Goal: Task Accomplishment & Management: Manage account settings

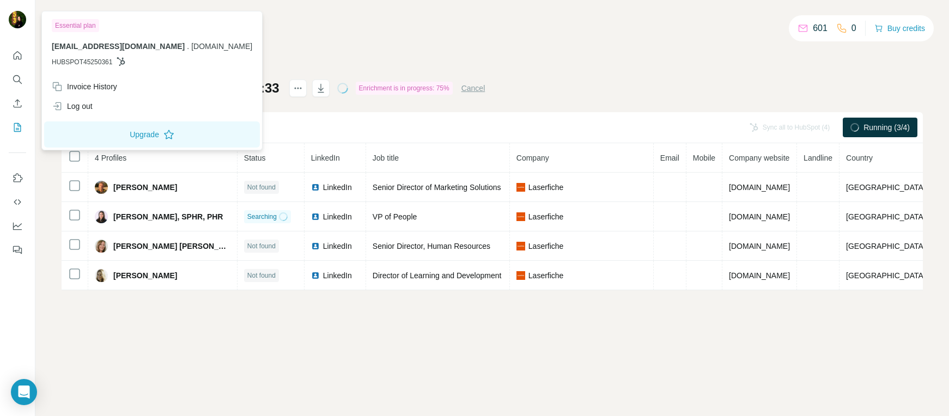
click at [536, 42] on div "My lists / List Export (Custom): 04/09/2025 16:33 601 0 Buy credits" at bounding box center [492, 35] width 861 height 19
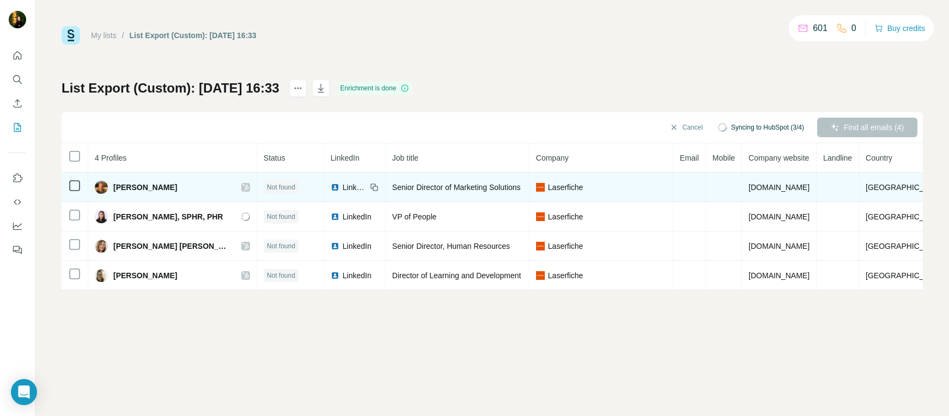
click at [242, 186] on icon at bounding box center [245, 187] width 7 height 9
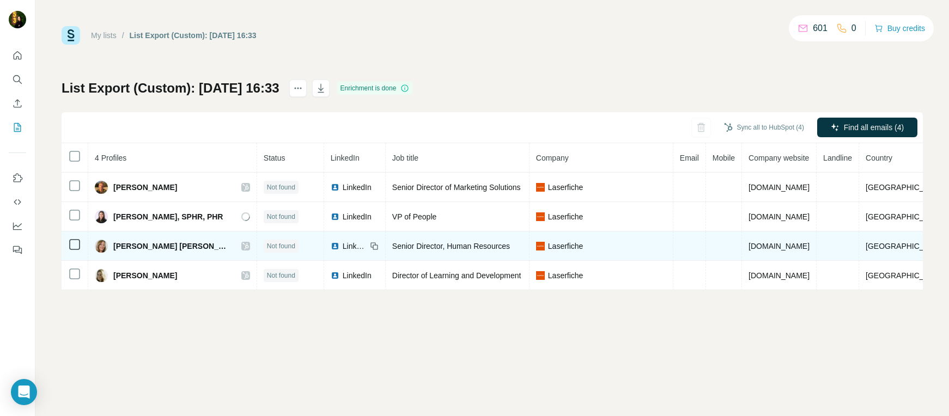
click at [242, 245] on icon at bounding box center [245, 246] width 7 height 9
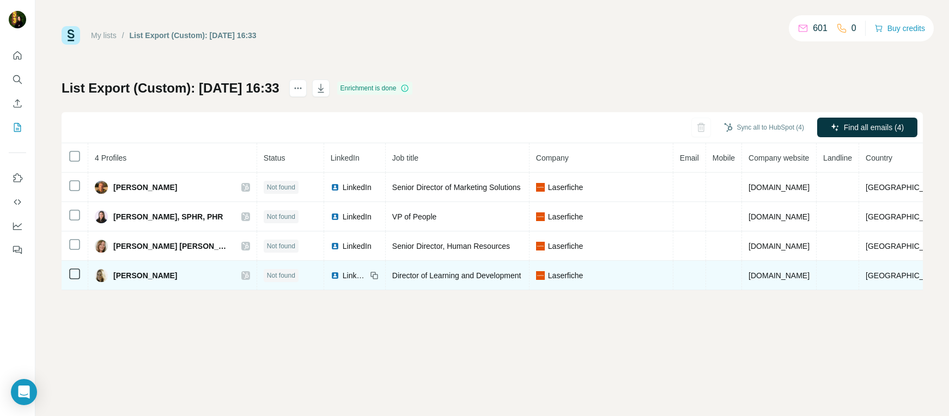
click at [242, 275] on icon at bounding box center [245, 275] width 7 height 9
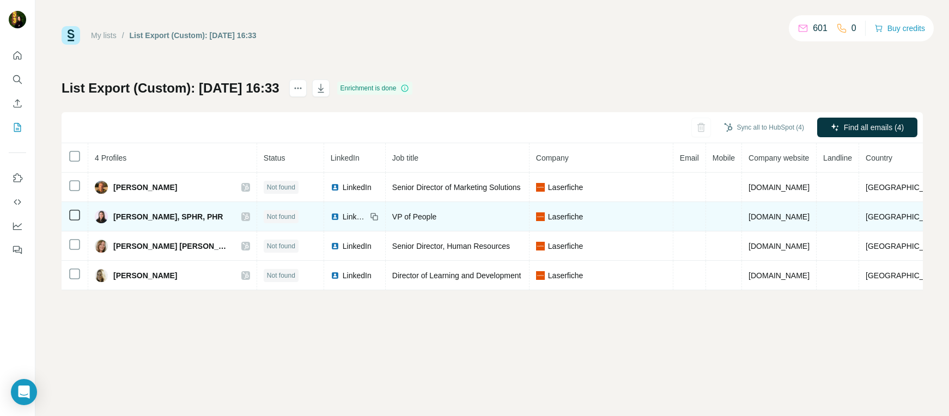
click at [242, 216] on icon at bounding box center [245, 216] width 7 height 9
